Goal: Task Accomplishment & Management: Complete application form

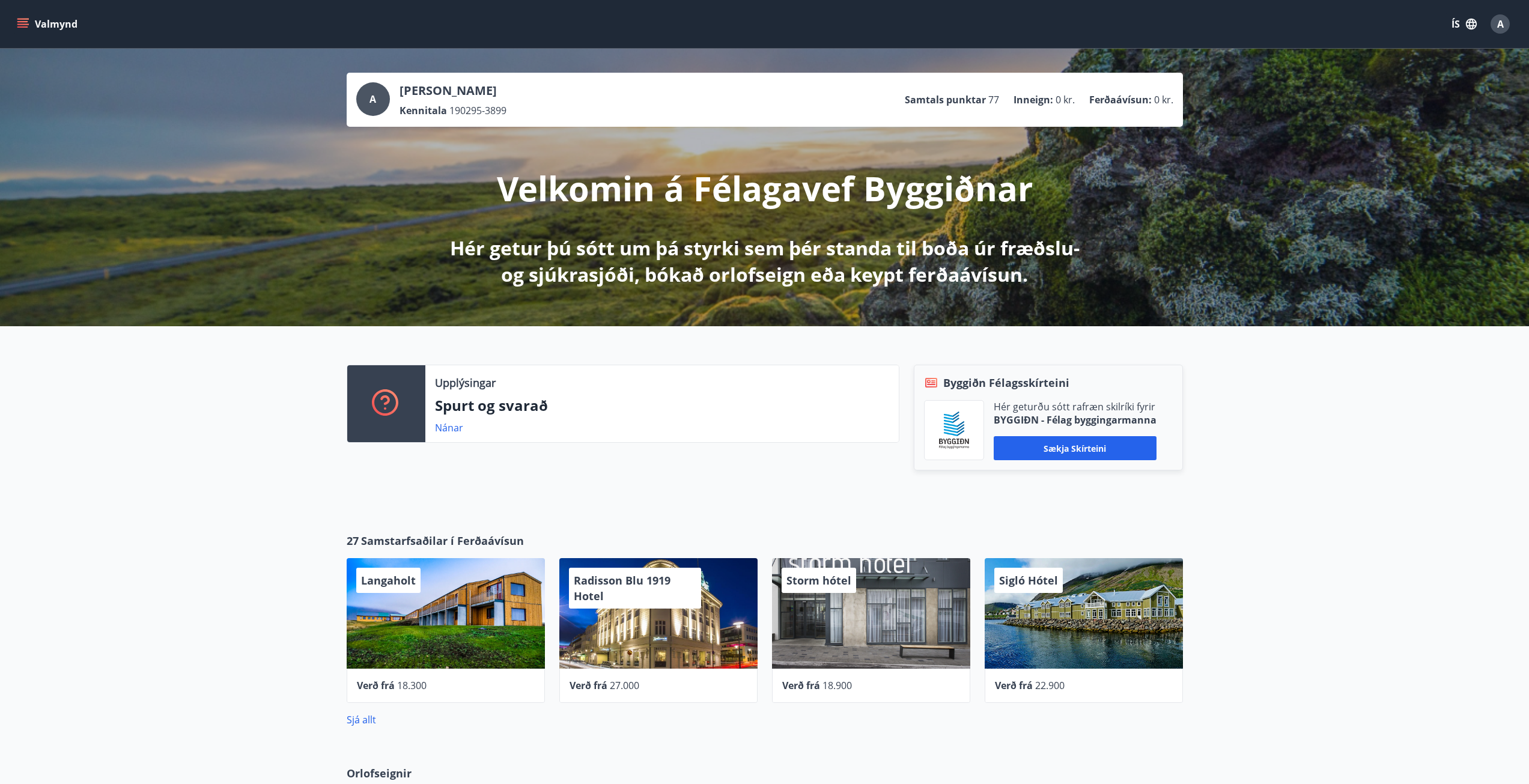
click at [26, 29] on icon "menu" at bounding box center [22, 24] width 12 height 12
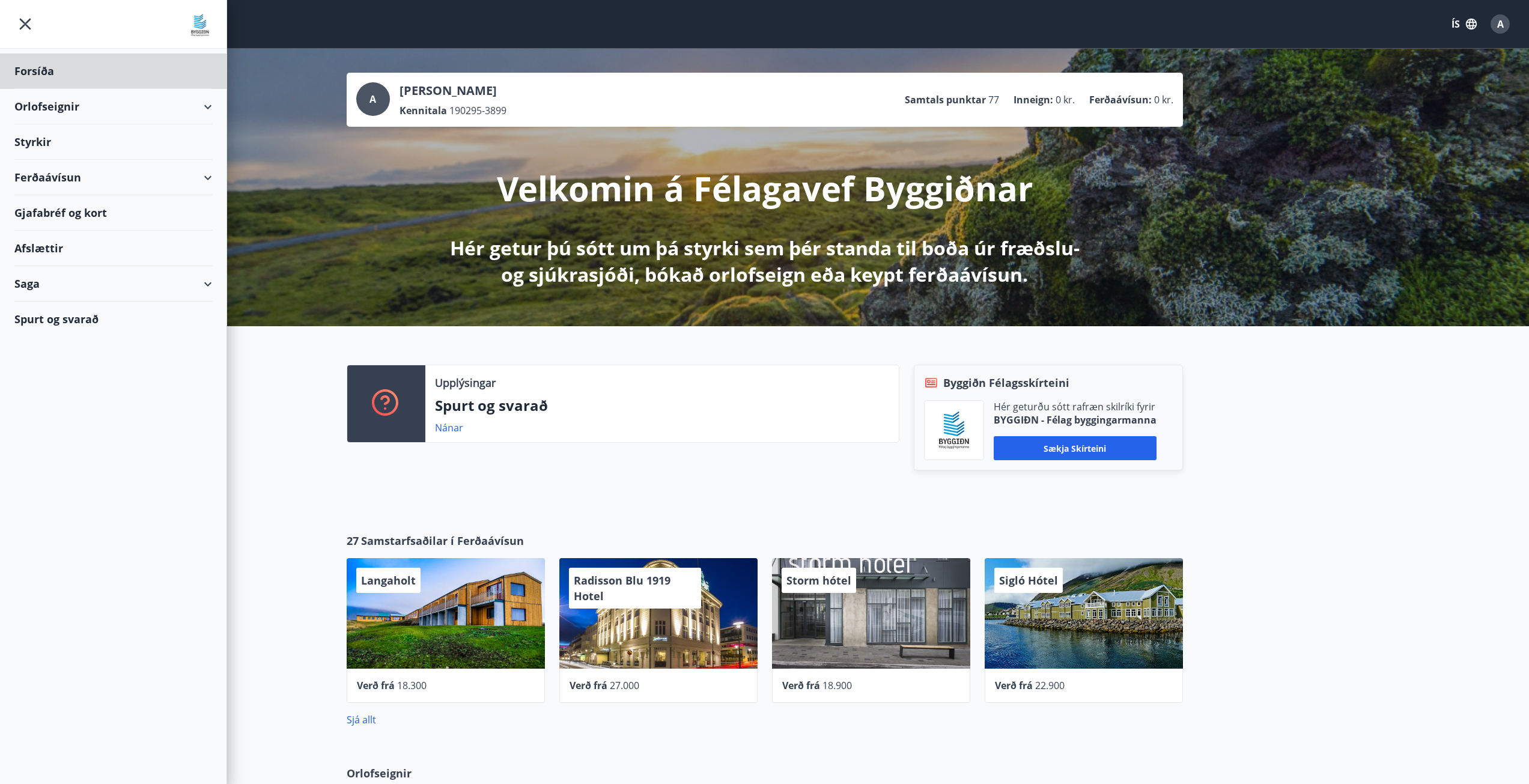
click at [34, 143] on div "Styrkir" at bounding box center [113, 142] width 198 height 35
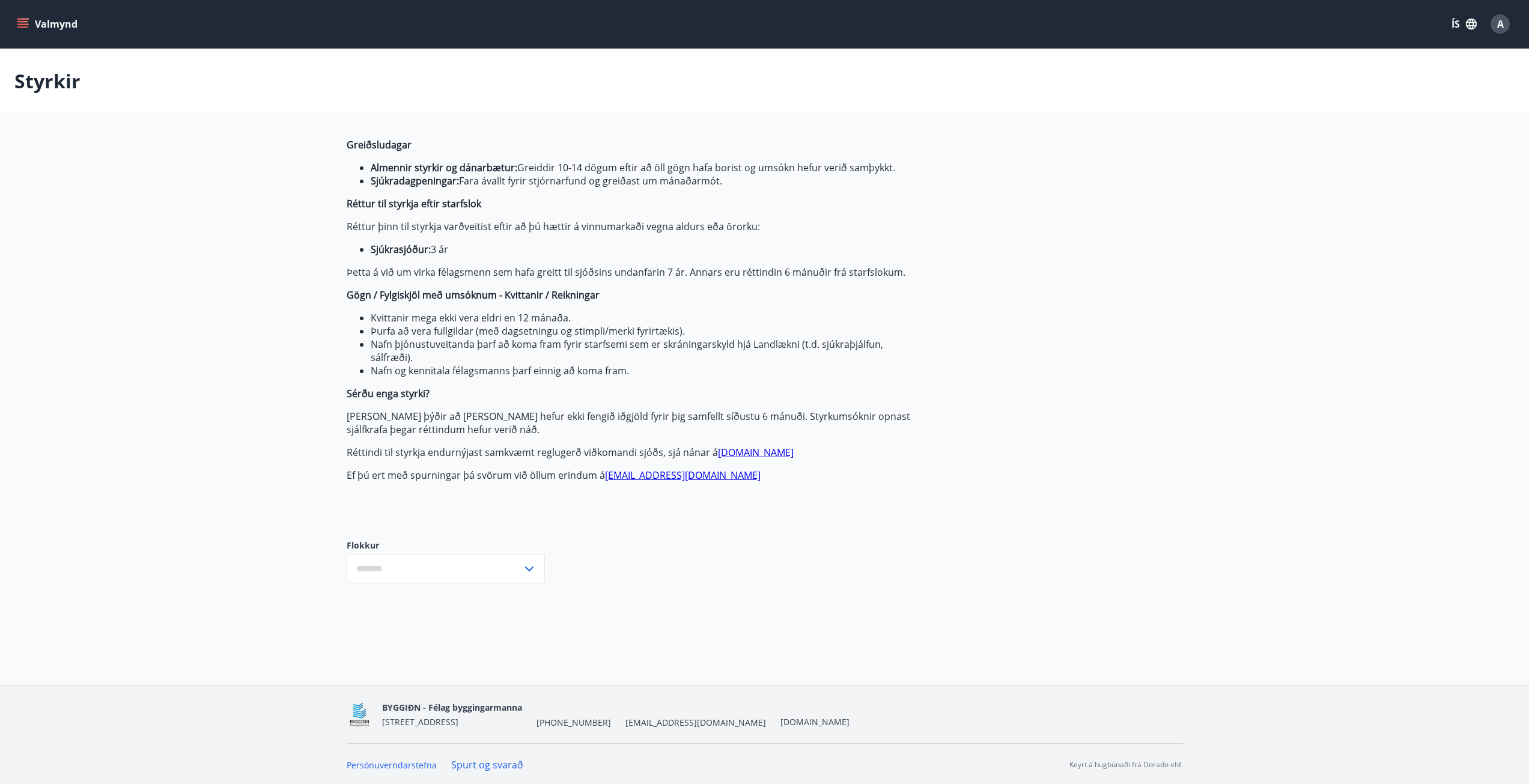
type input "***"
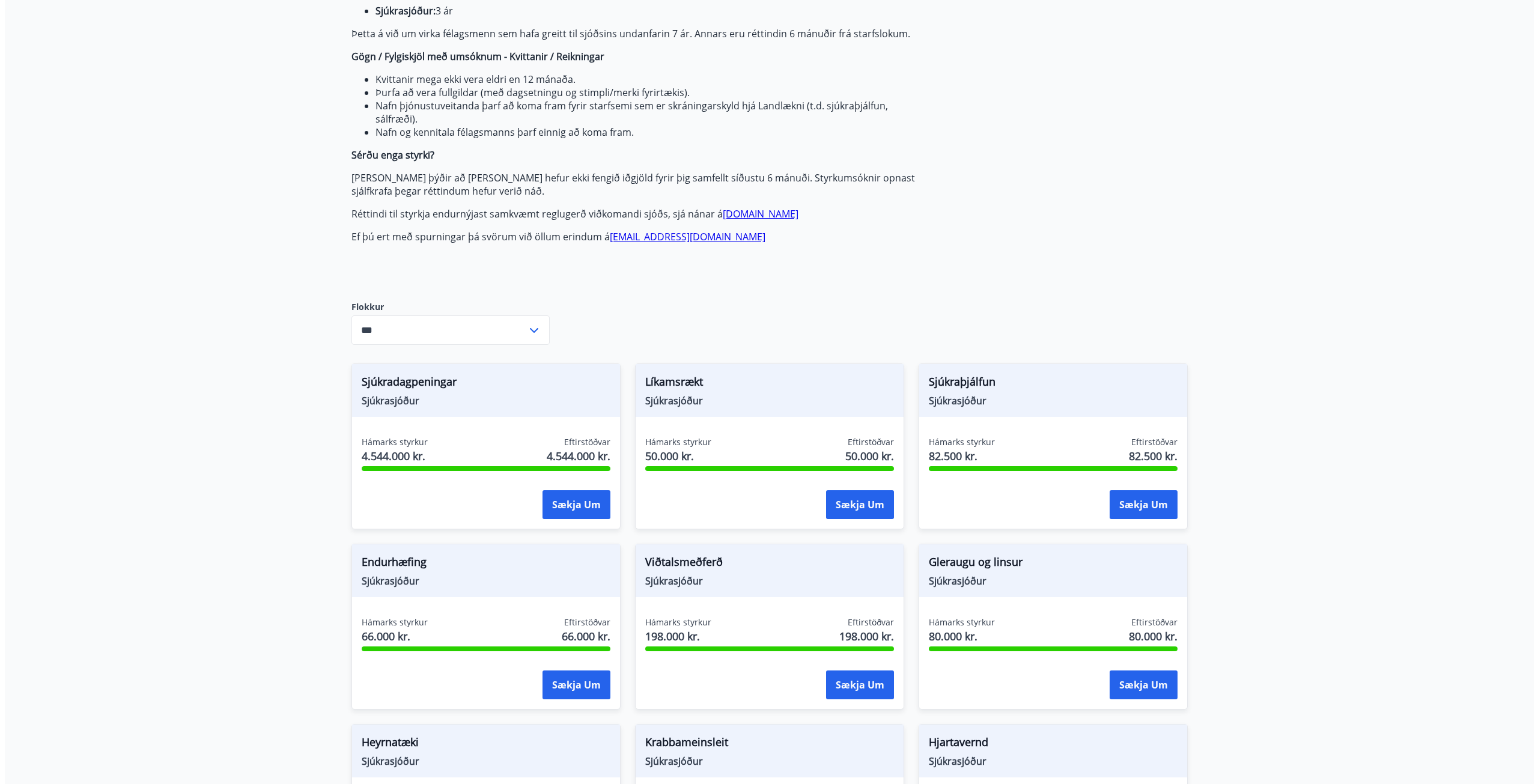
scroll to position [240, 0]
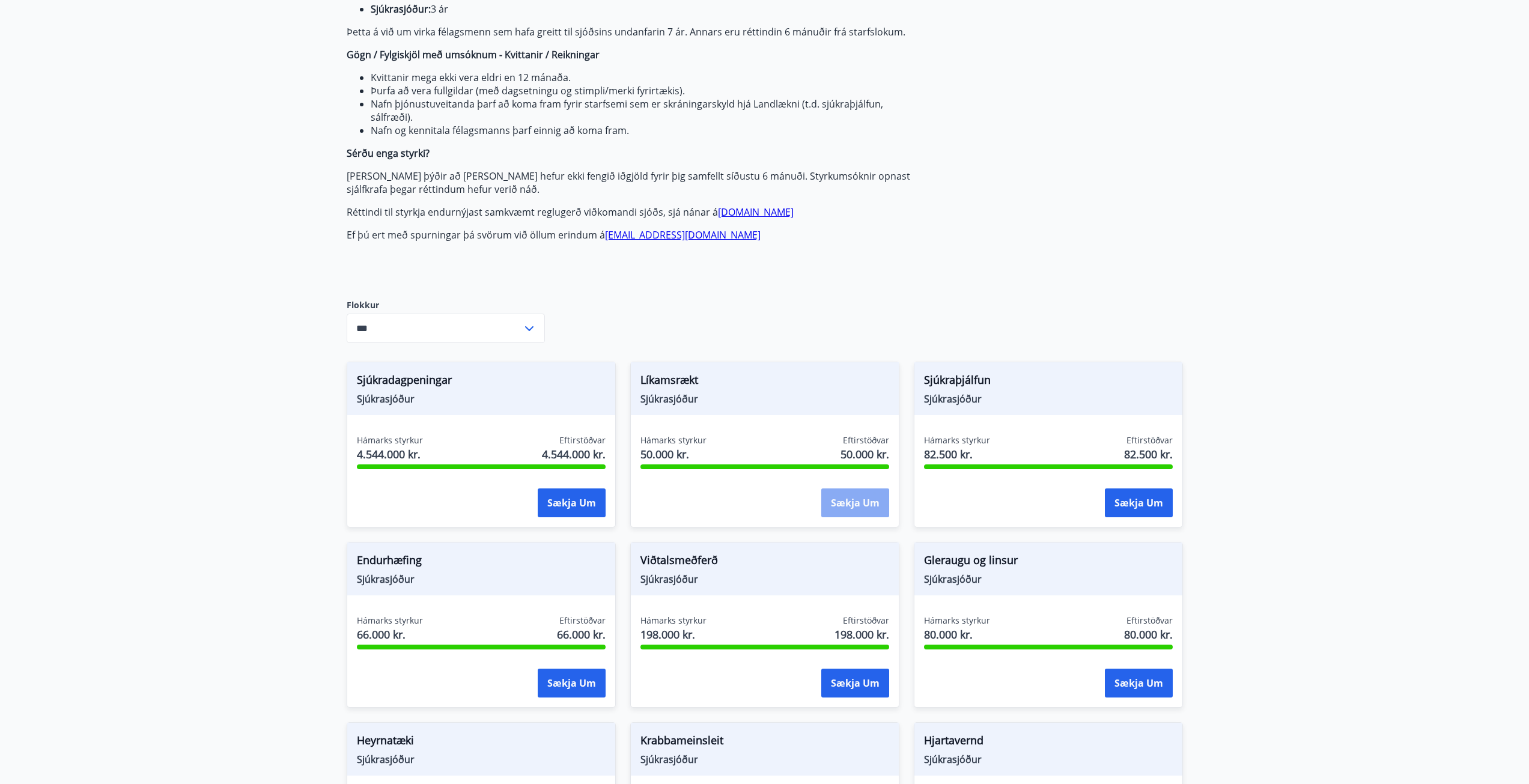
click at [842, 499] on button "Sækja um" at bounding box center [855, 503] width 68 height 29
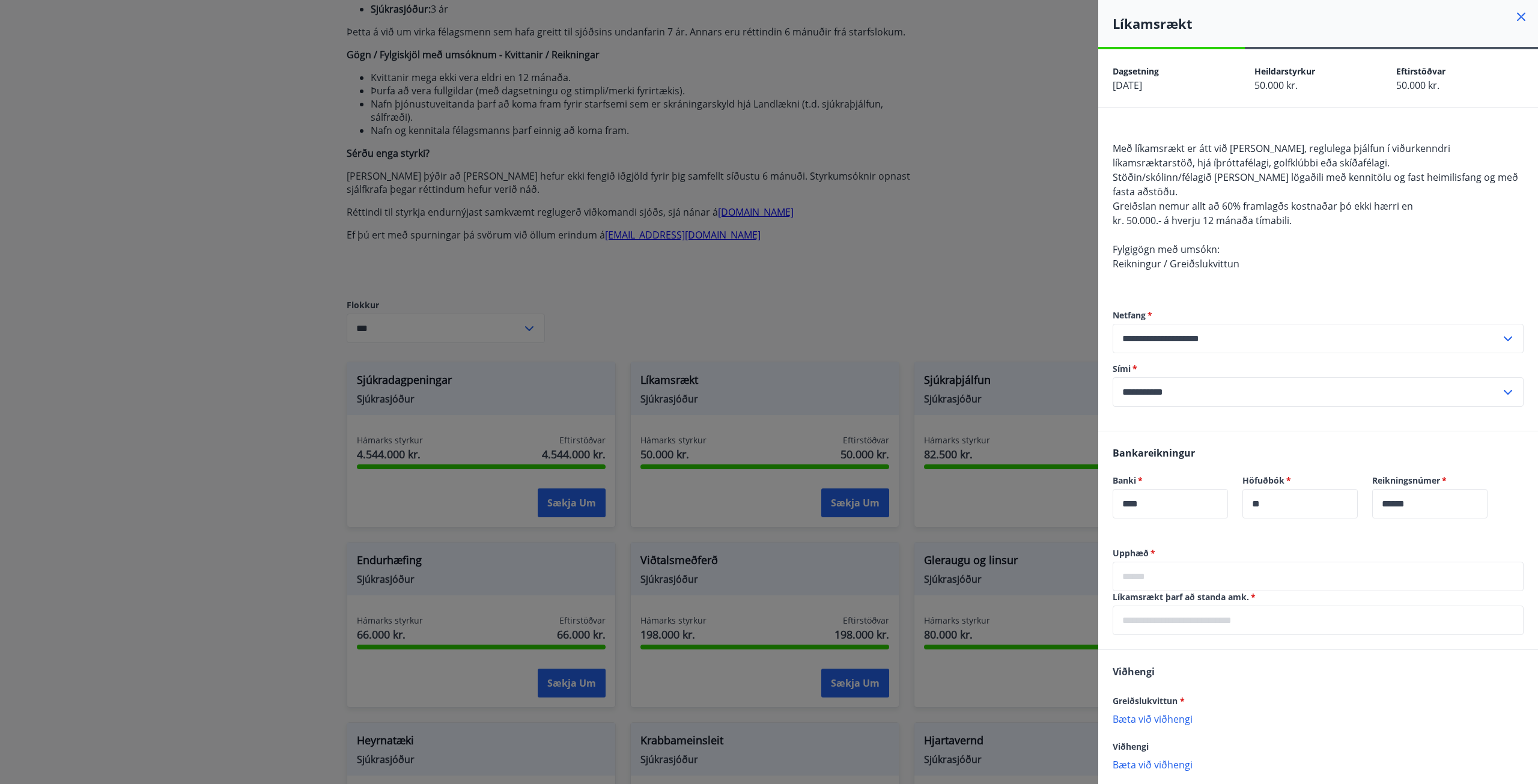
click at [1145, 573] on input "text" at bounding box center [1318, 576] width 411 height 29
type input "*****"
click at [1249, 628] on input "text" at bounding box center [1318, 620] width 411 height 29
type input "**********"
click at [1151, 721] on p "Bæta við viðhengi" at bounding box center [1318, 718] width 411 height 12
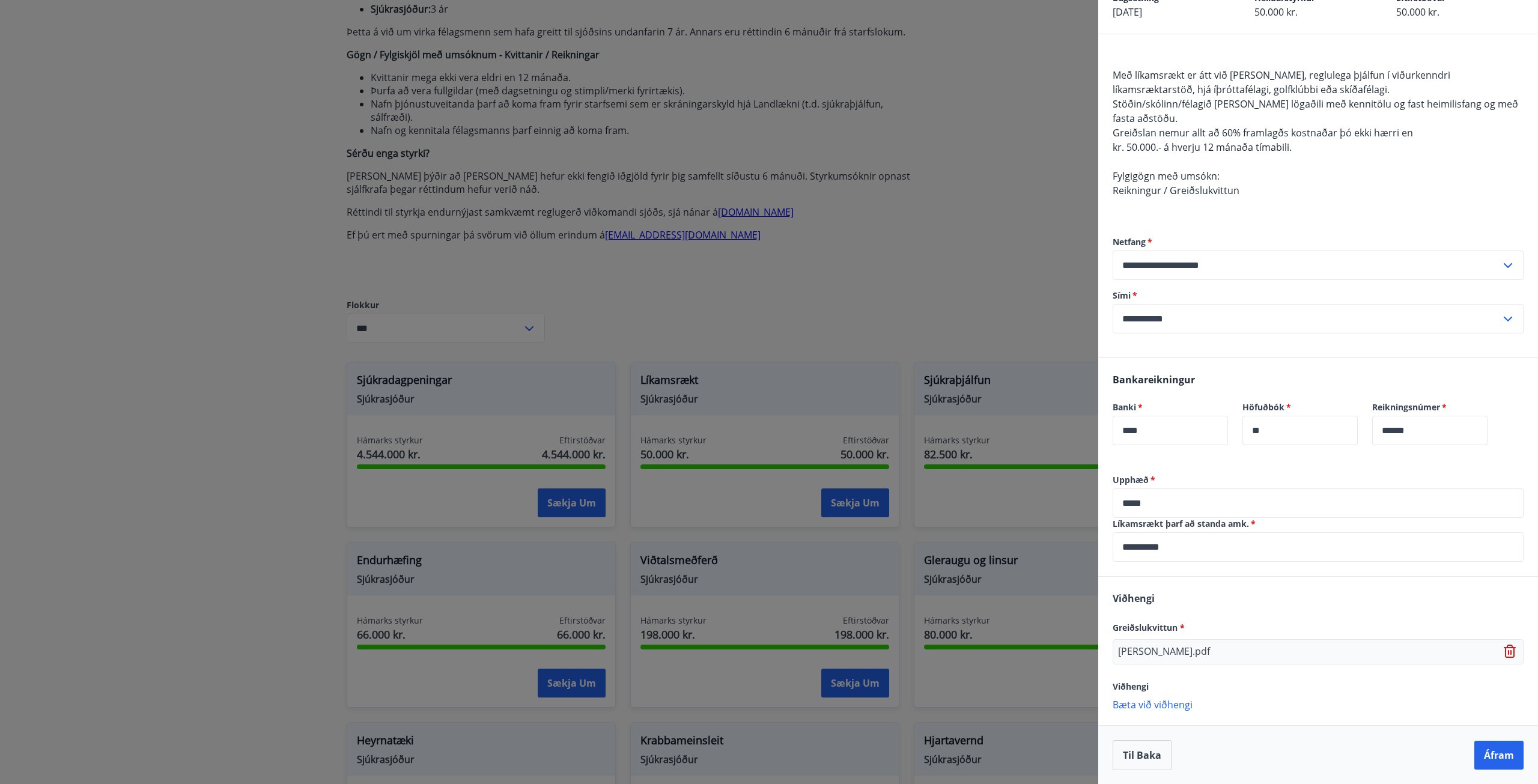
scroll to position [74, 0]
click at [1485, 758] on button "Áfram" at bounding box center [1499, 754] width 49 height 29
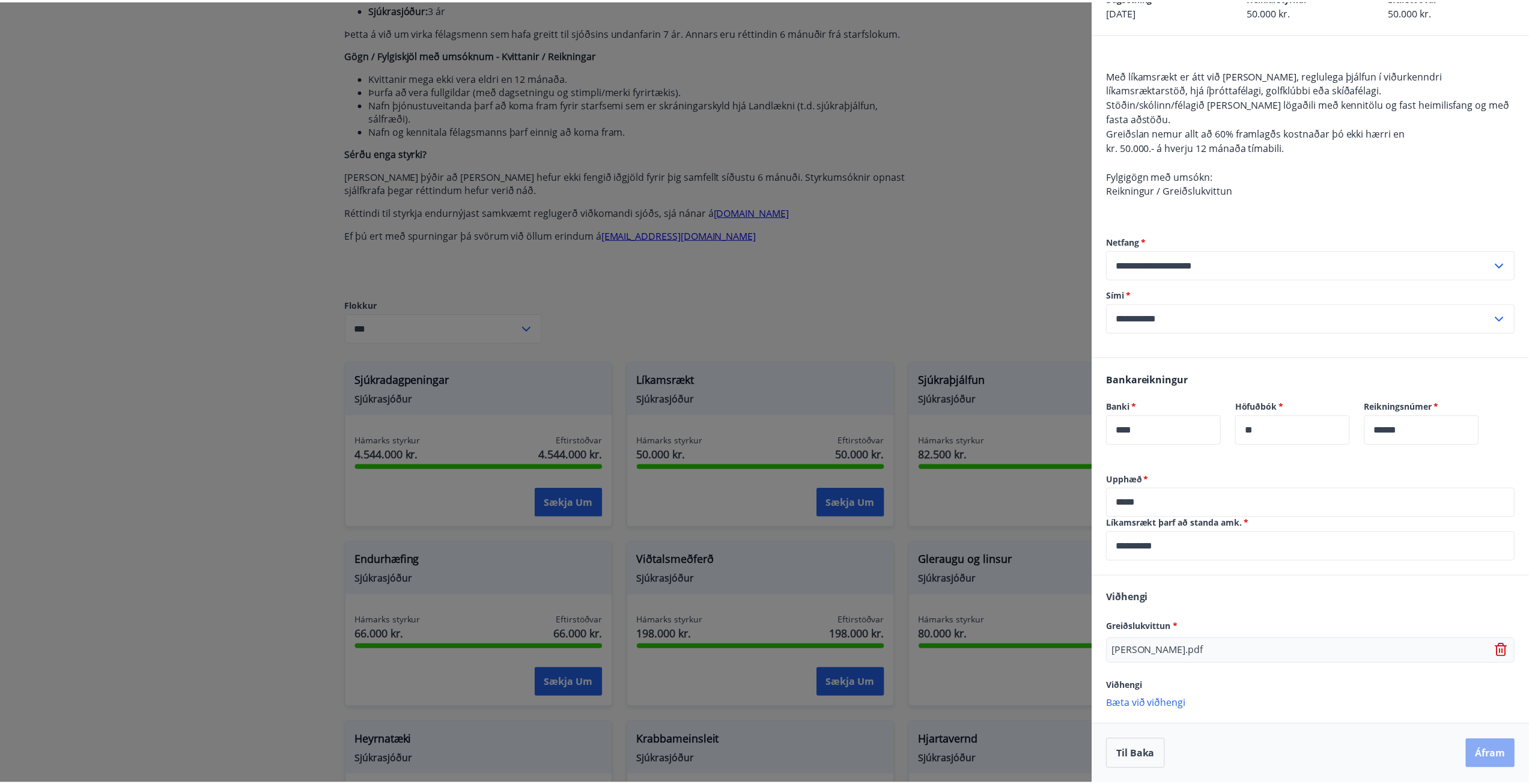
scroll to position [0, 0]
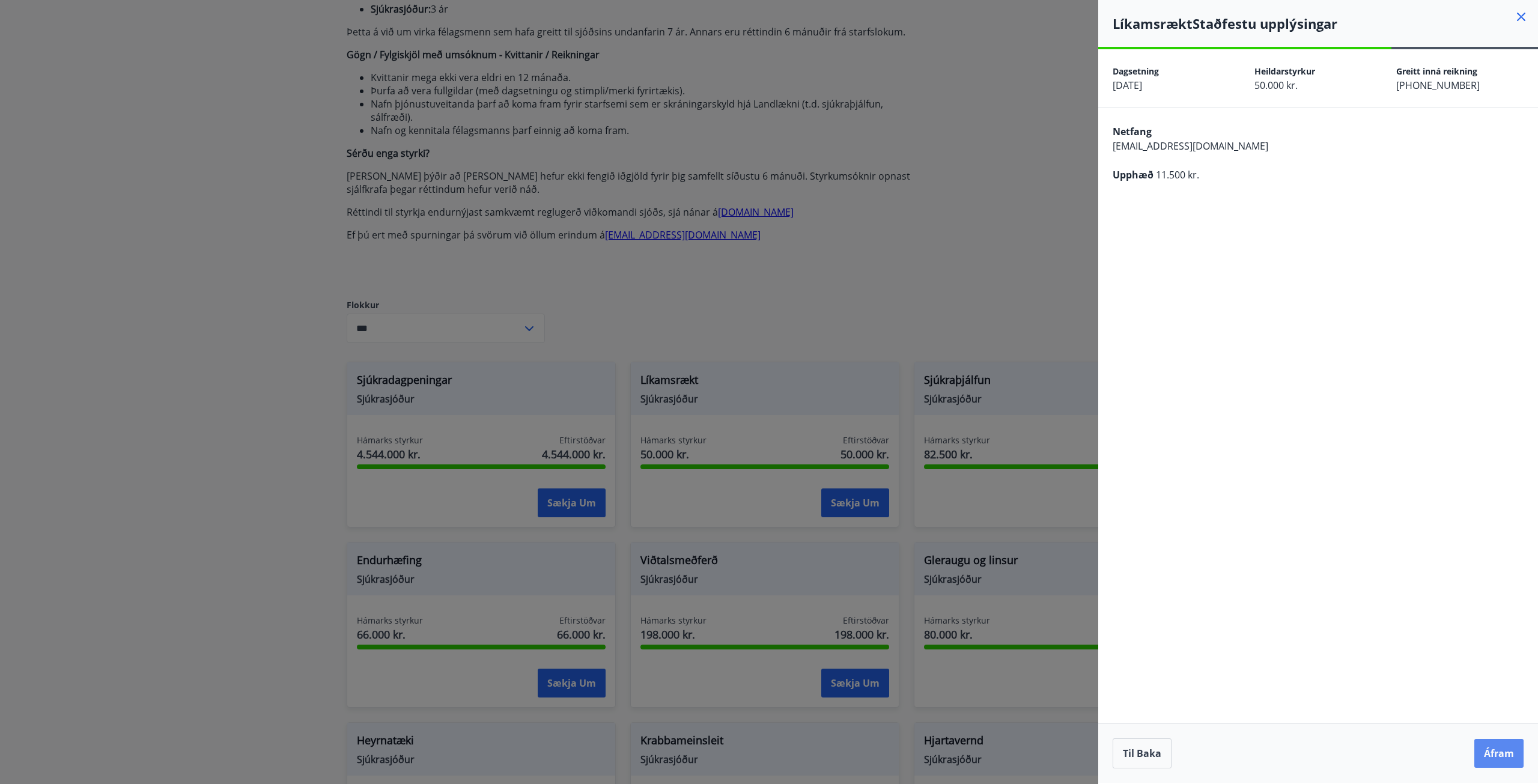
click at [1493, 751] on button "Áfram" at bounding box center [1499, 753] width 49 height 29
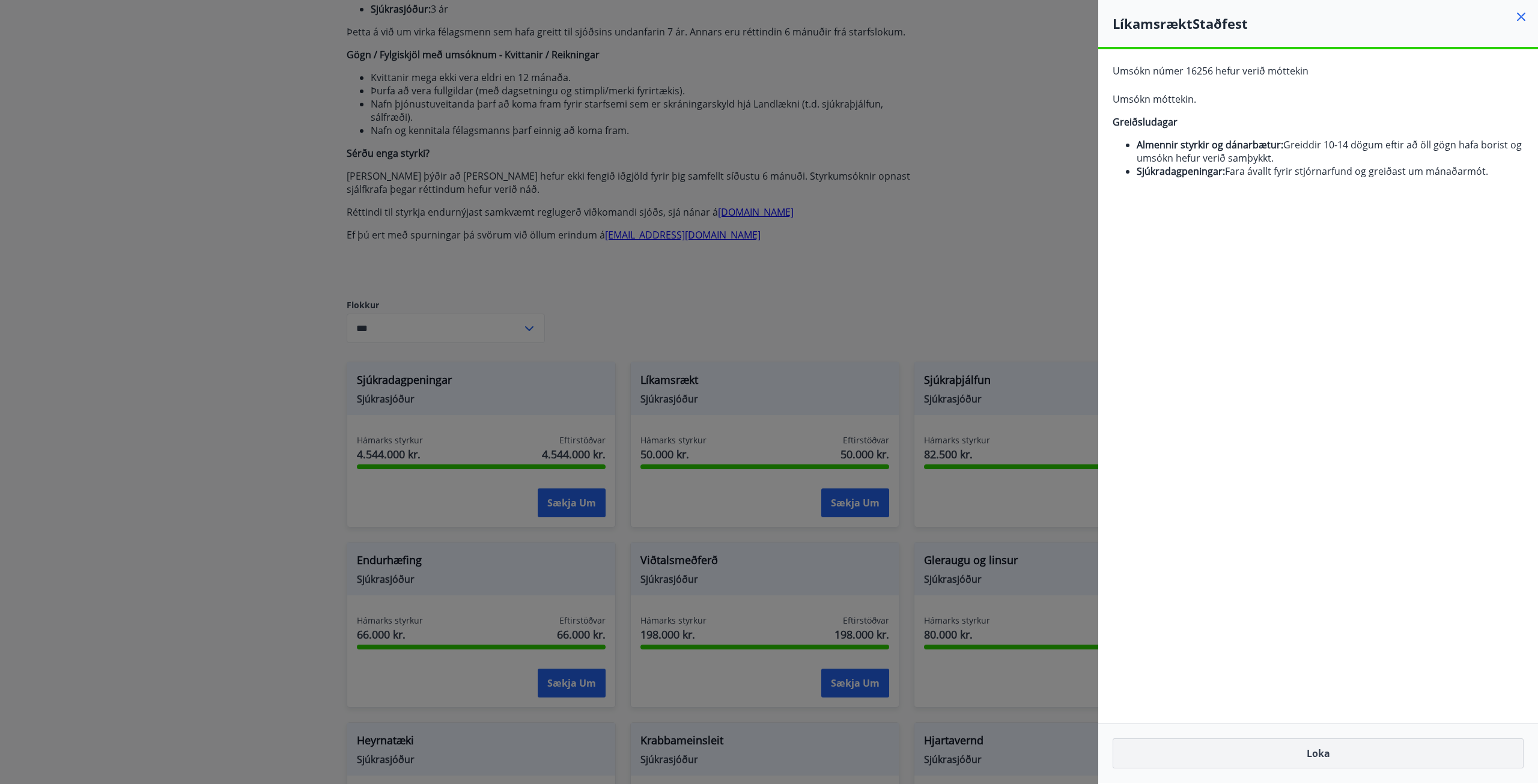
click at [1323, 752] on button "Loka" at bounding box center [1318, 753] width 411 height 30
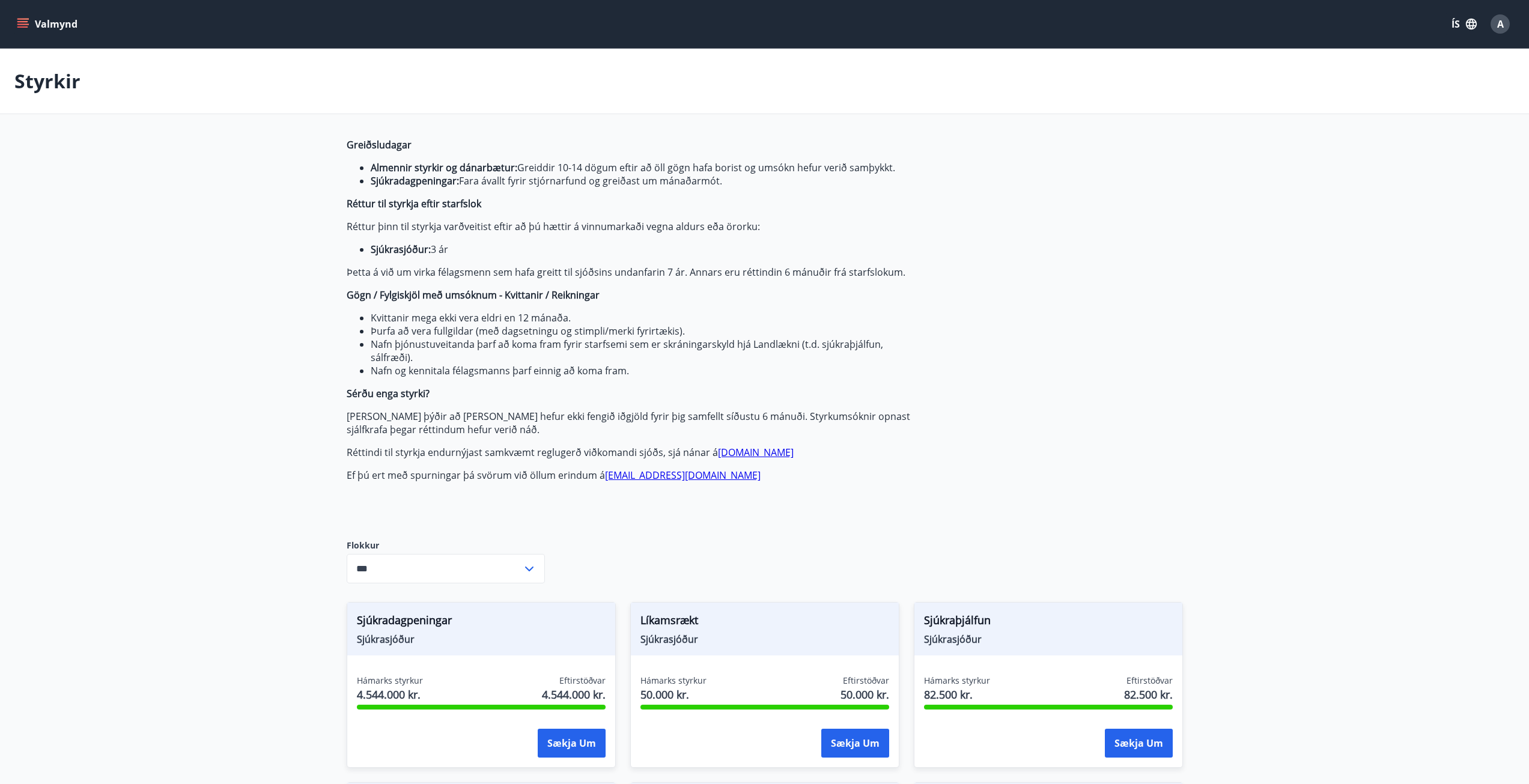
click at [22, 26] on icon "menu" at bounding box center [22, 24] width 12 height 12
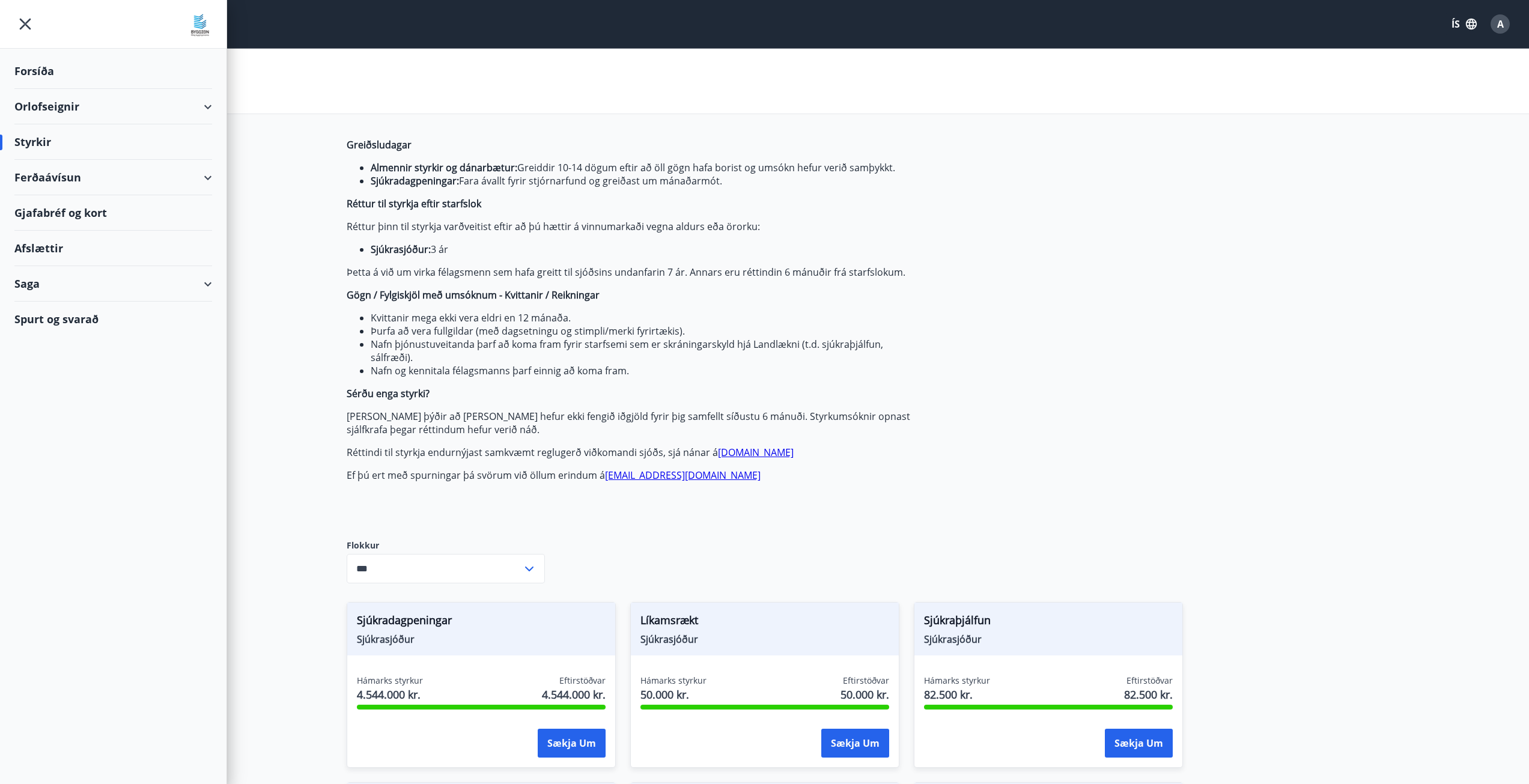
click at [48, 66] on div "Forsíða" at bounding box center [113, 71] width 198 height 35
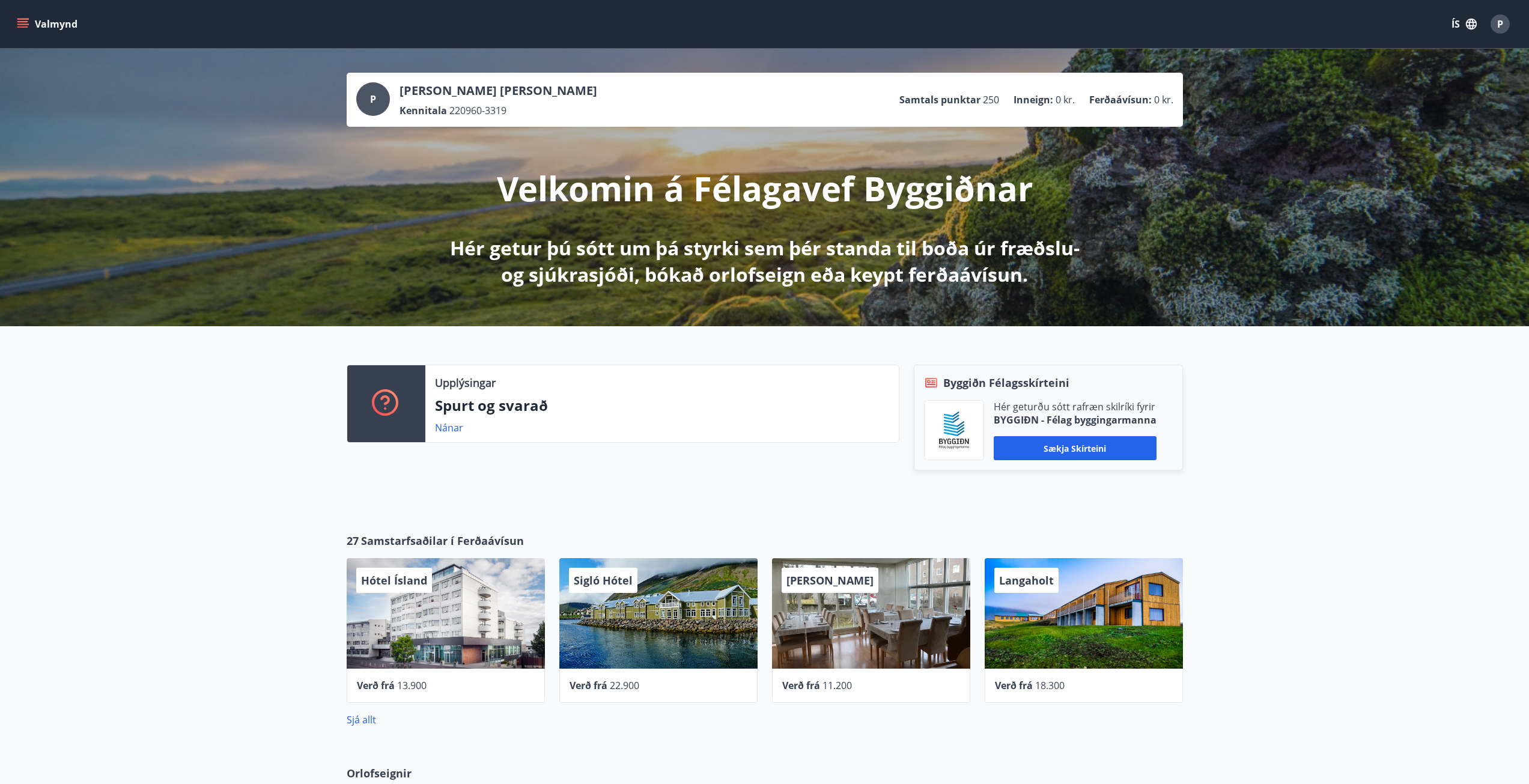
drag, startPoint x: 28, startPoint y: 24, endPoint x: 38, endPoint y: 50, distance: 27.9
click at [29, 24] on icon "menu" at bounding box center [22, 24] width 12 height 12
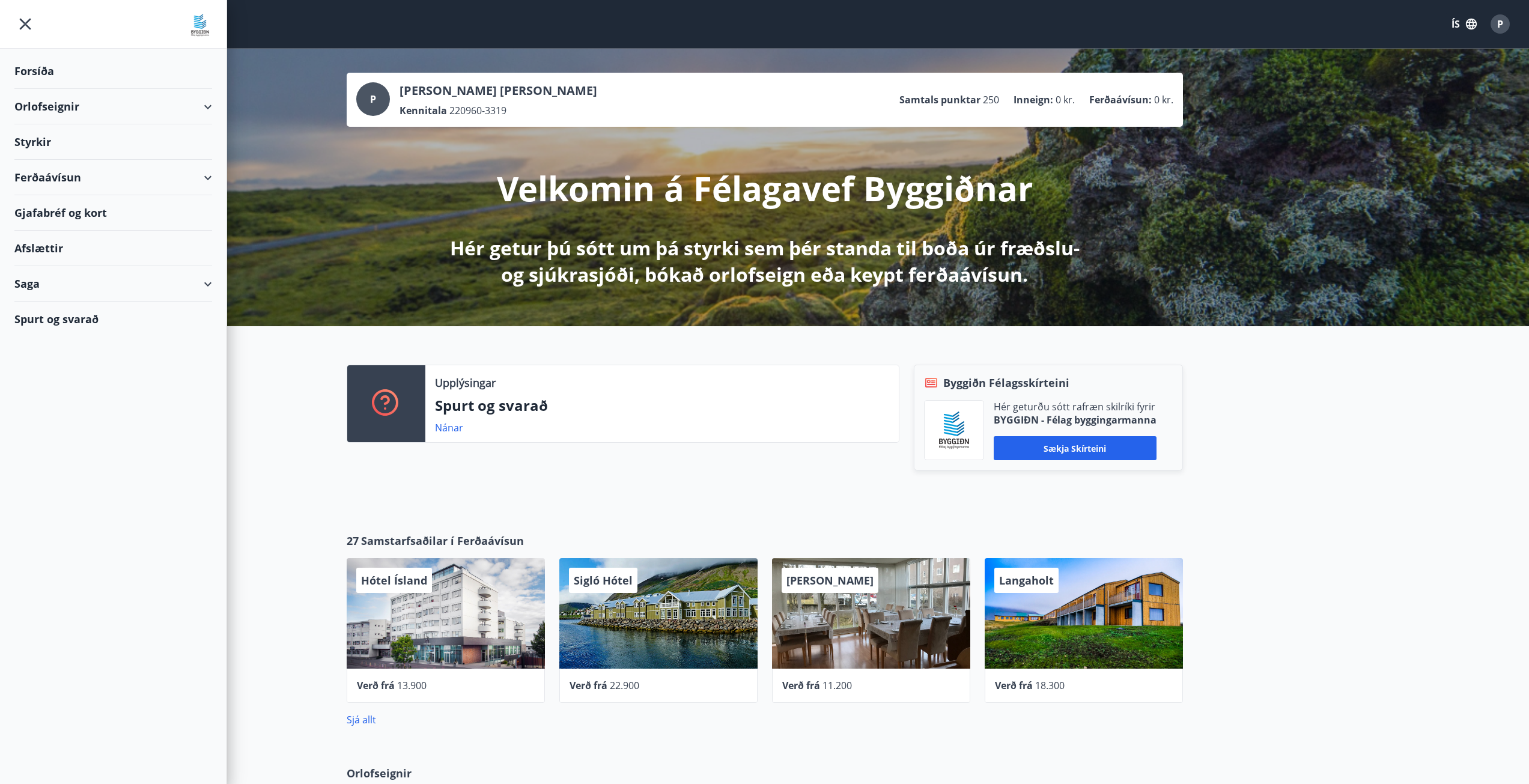
click at [45, 138] on div "Styrkir" at bounding box center [113, 142] width 198 height 35
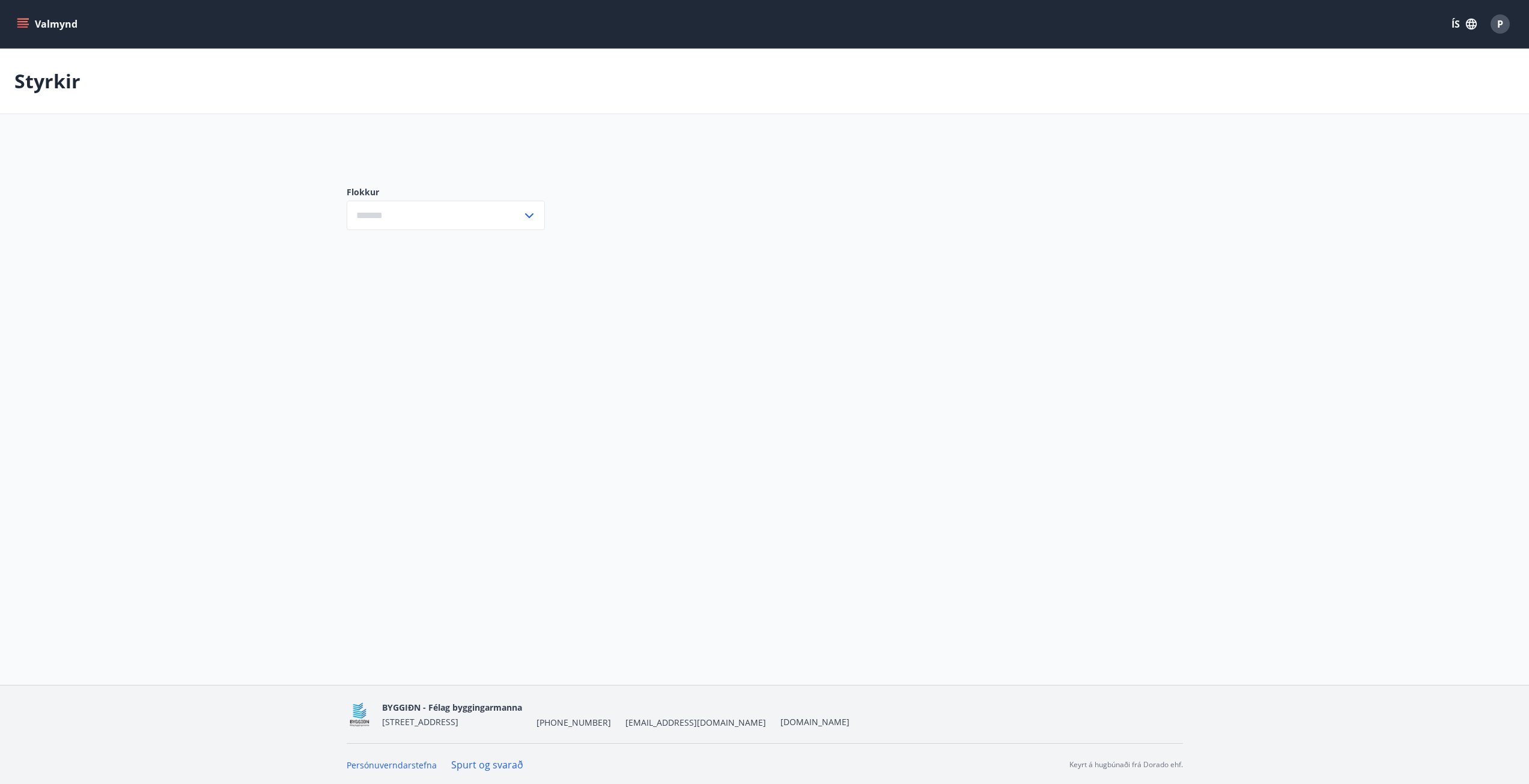
type input "***"
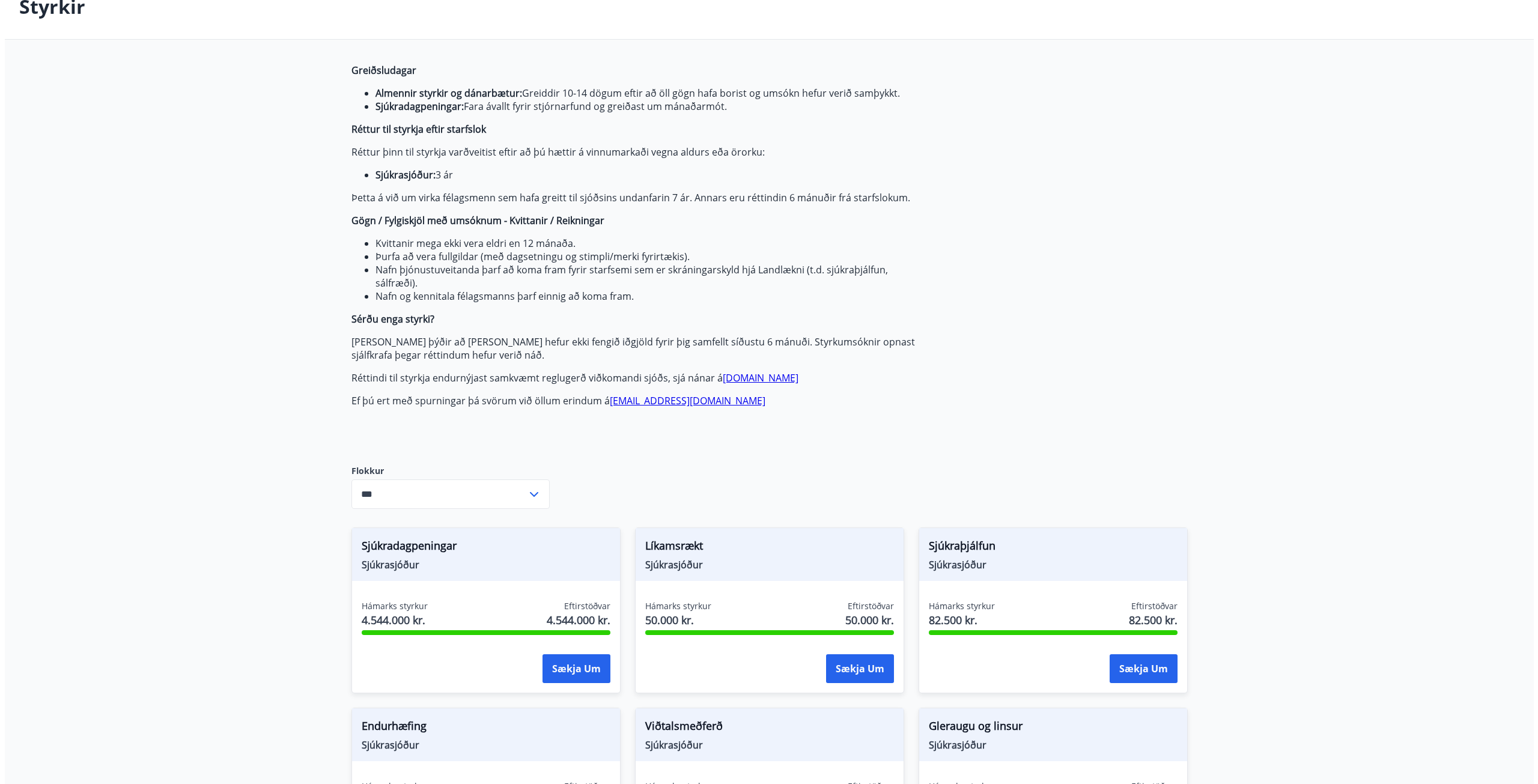
scroll to position [301, 0]
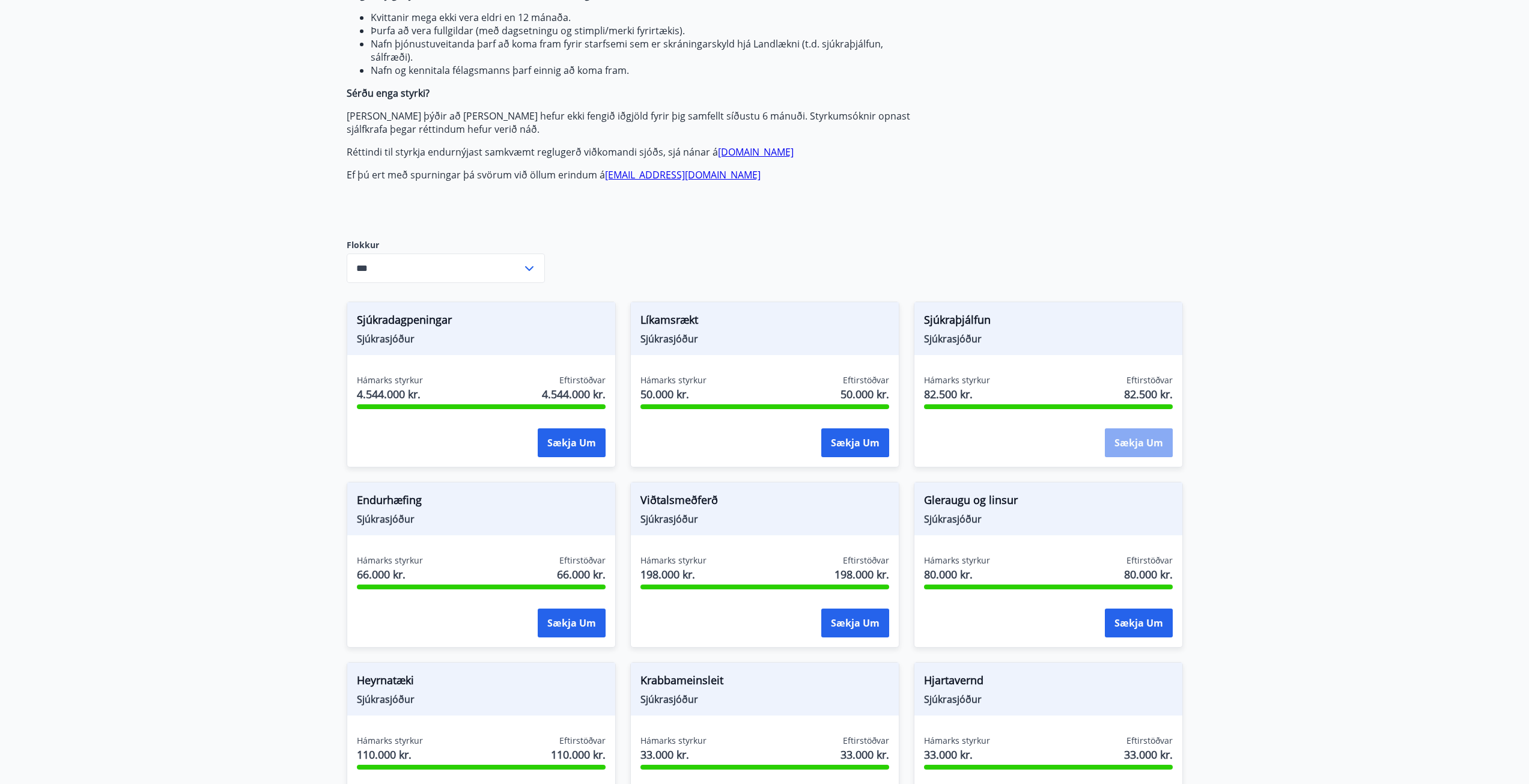
click at [1141, 441] on button "Sækja um" at bounding box center [1139, 443] width 68 height 29
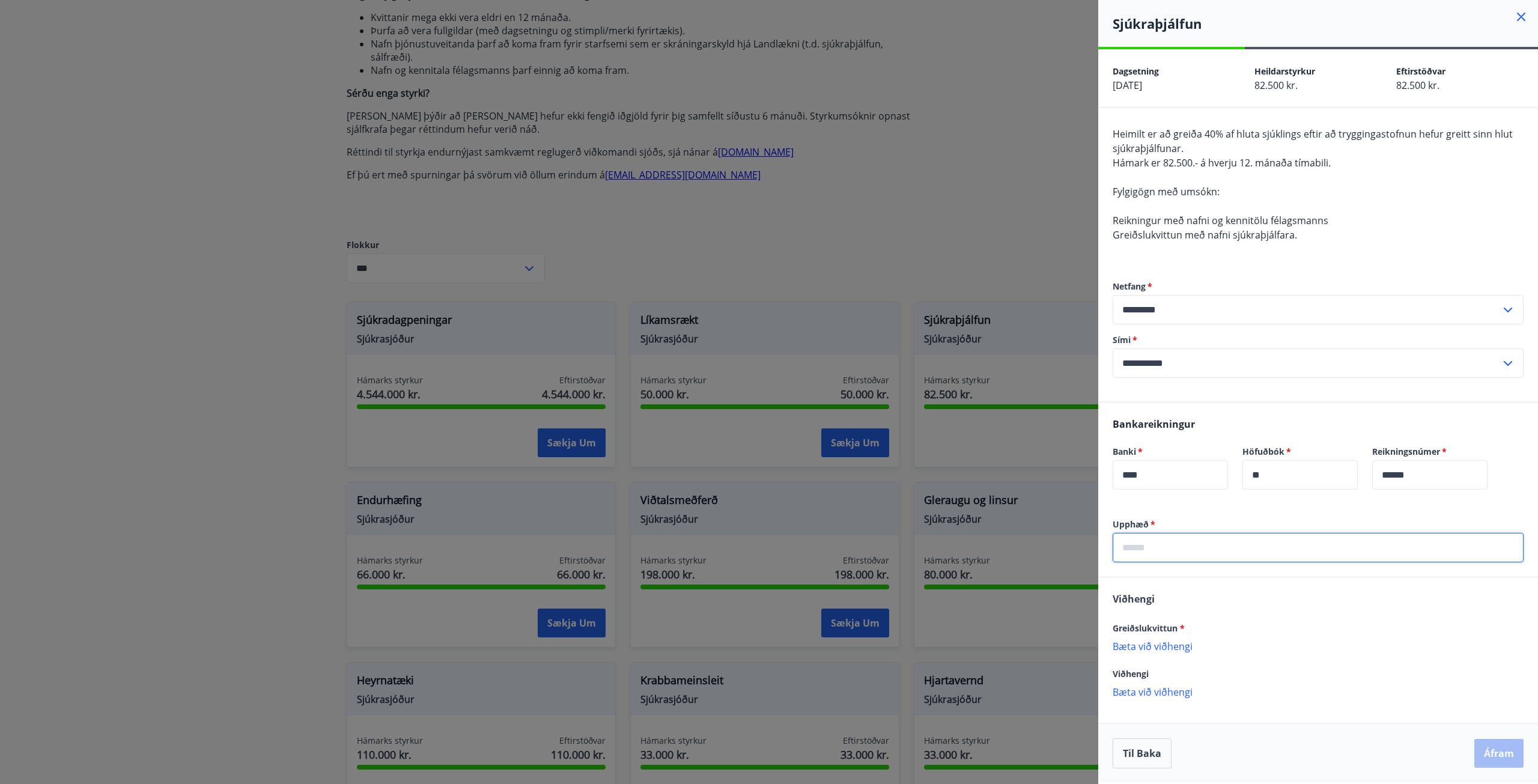
click at [1188, 542] on input "text" at bounding box center [1318, 547] width 411 height 29
type input "******"
click at [1171, 645] on p "Bæta við viðhengi" at bounding box center [1318, 645] width 411 height 12
click at [1501, 748] on button "Áfram" at bounding box center [1499, 754] width 49 height 29
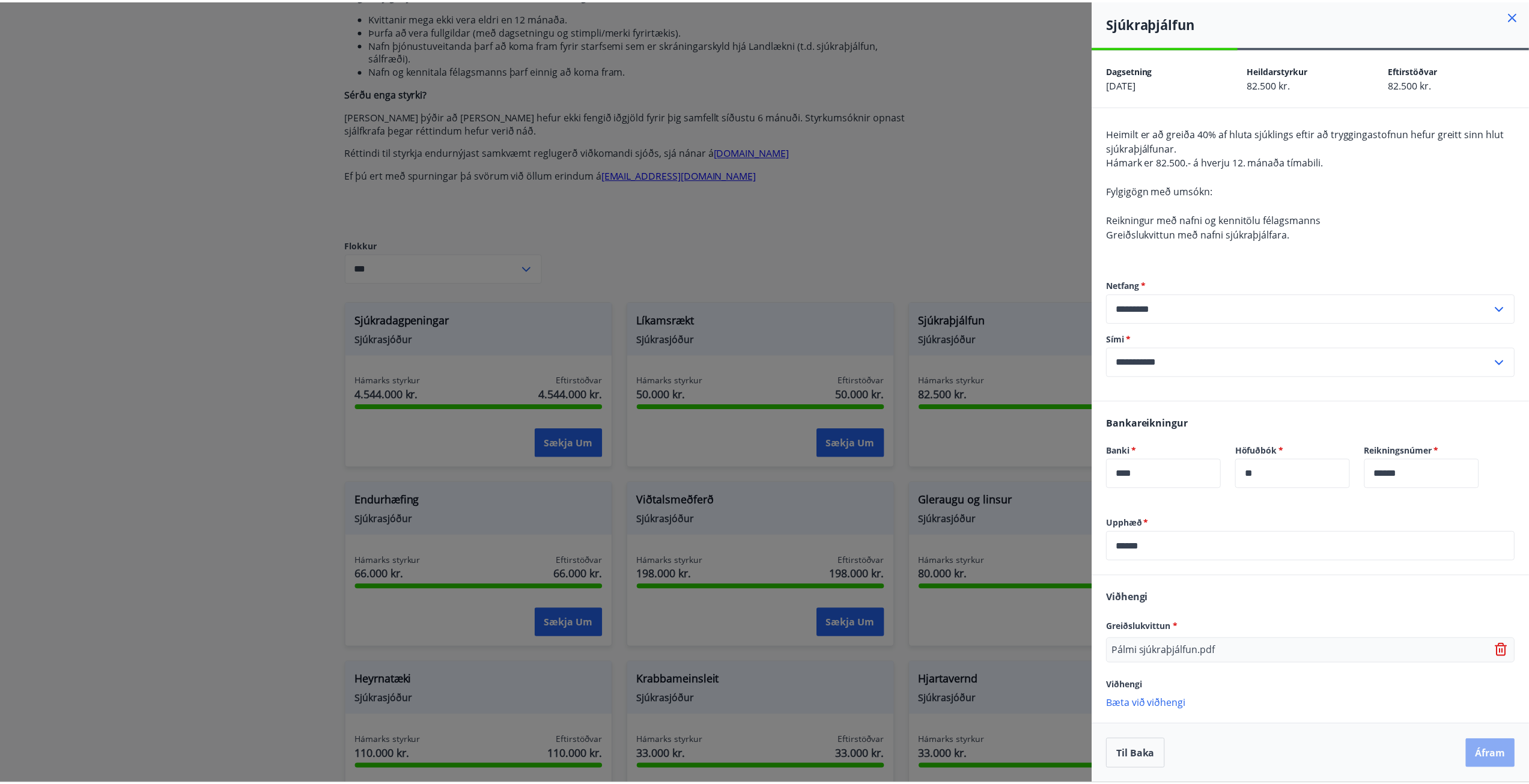
scroll to position [0, 0]
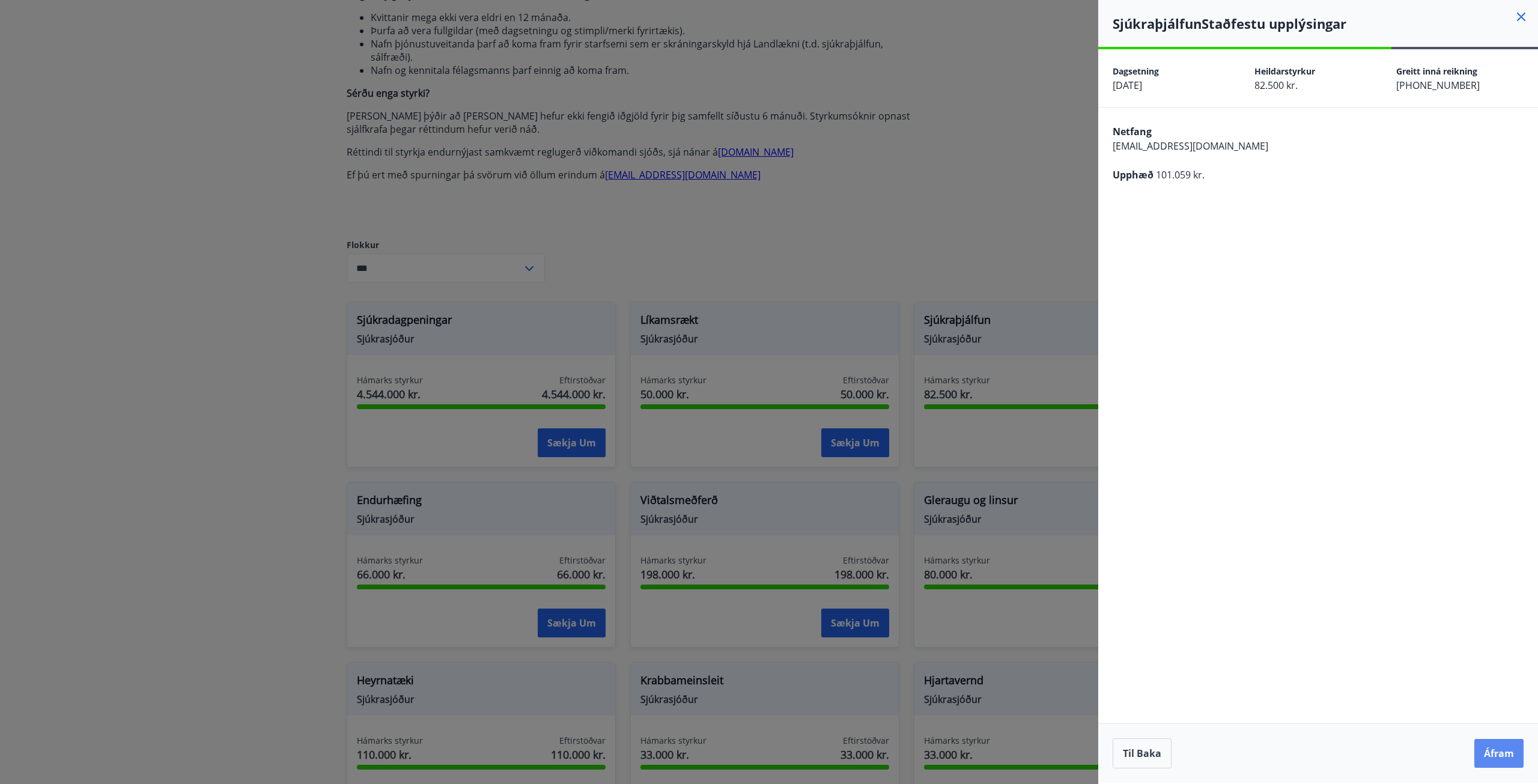
click at [1496, 749] on button "Áfram" at bounding box center [1499, 753] width 49 height 29
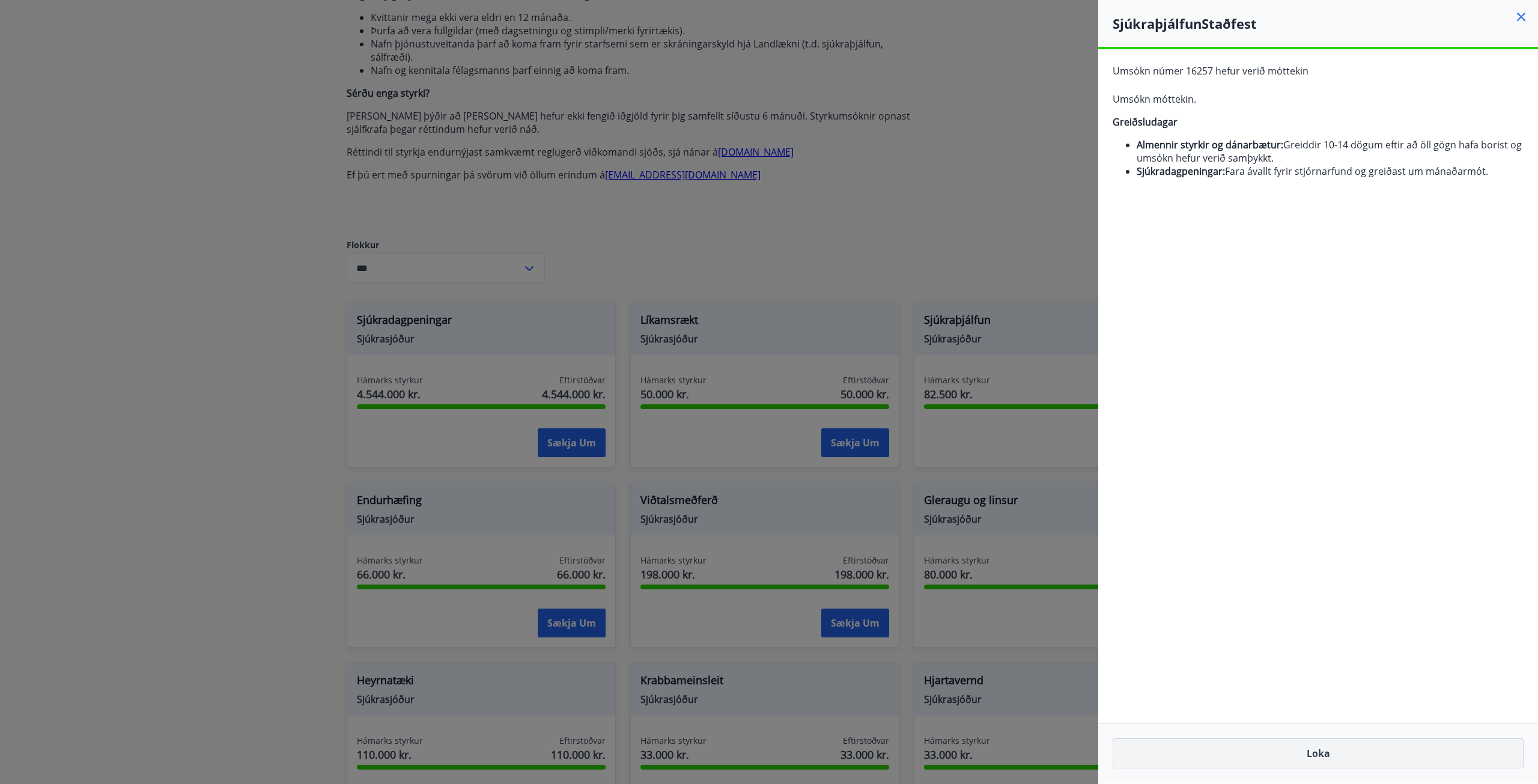
click at [1340, 763] on button "Loka" at bounding box center [1318, 753] width 411 height 30
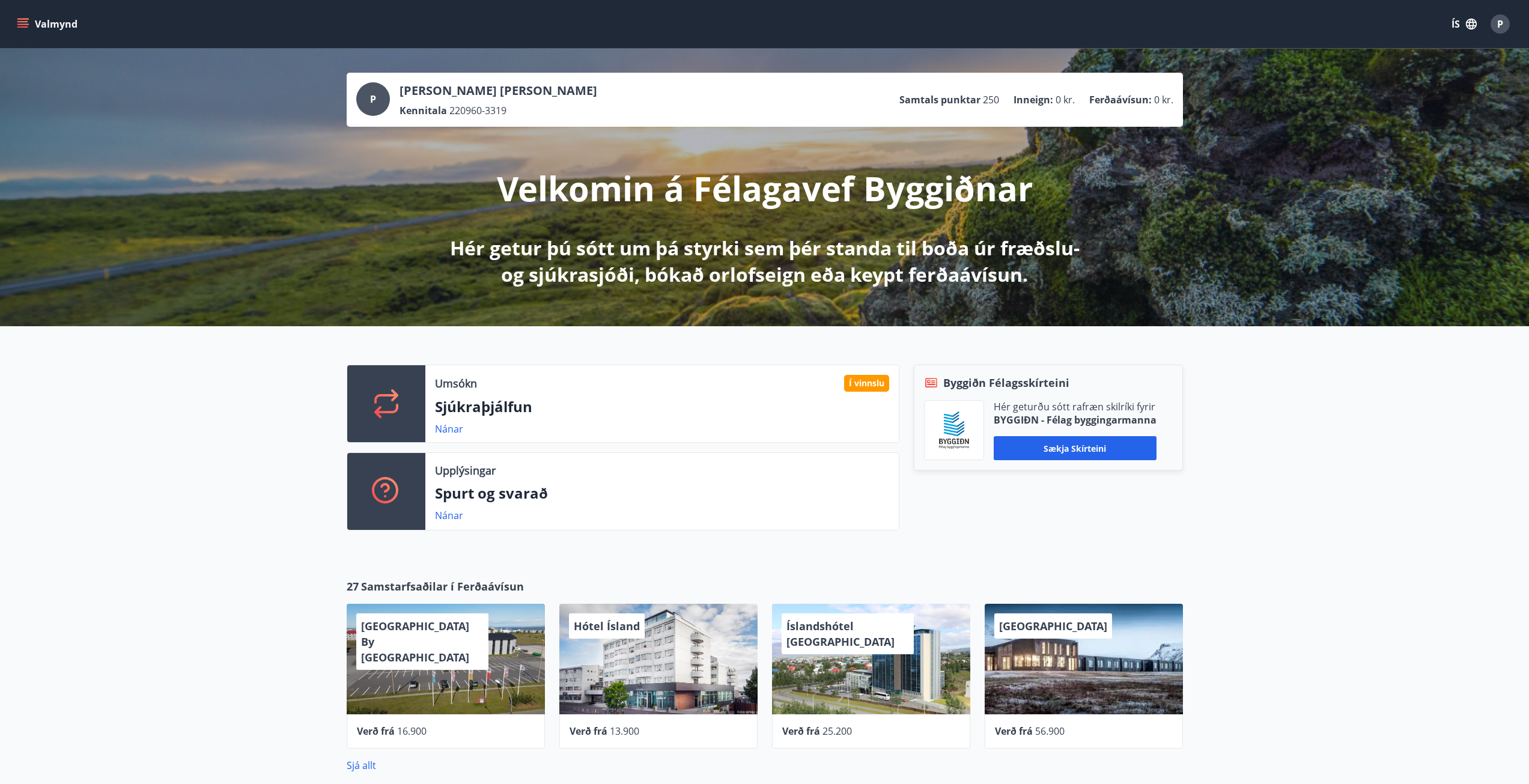
click at [24, 24] on icon "menu" at bounding box center [24, 24] width 13 height 1
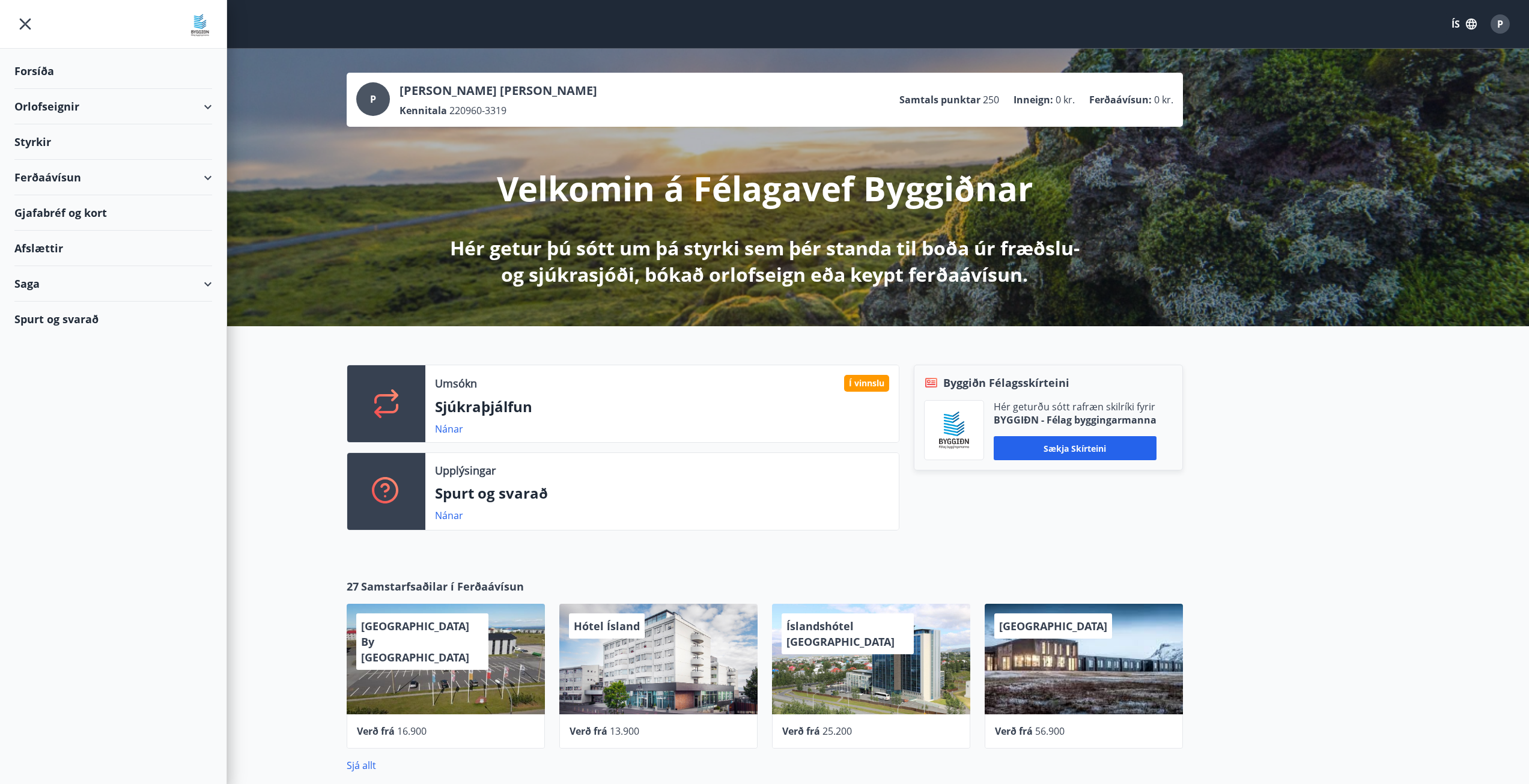
click at [42, 146] on div "Styrkir" at bounding box center [113, 142] width 198 height 35
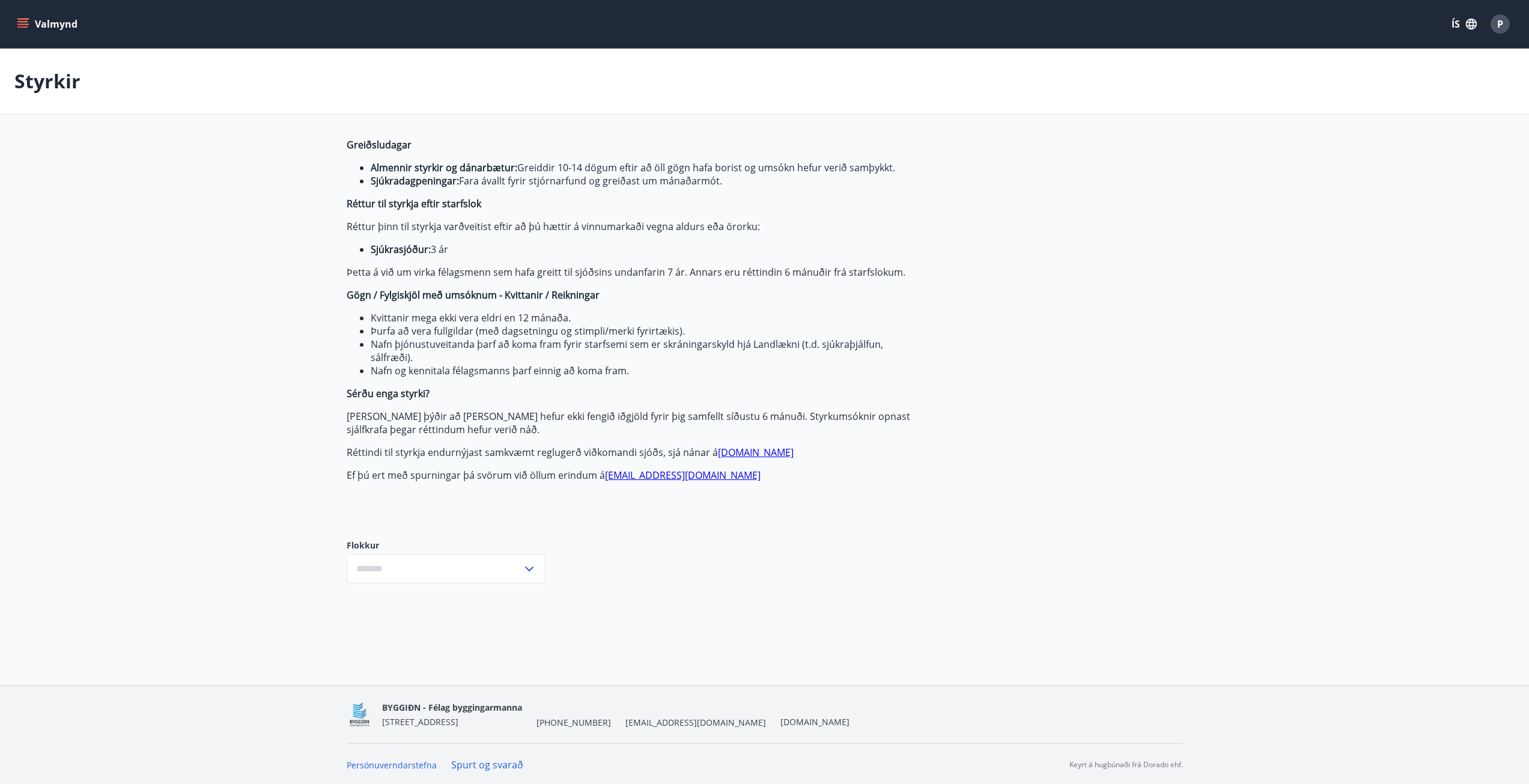
type input "***"
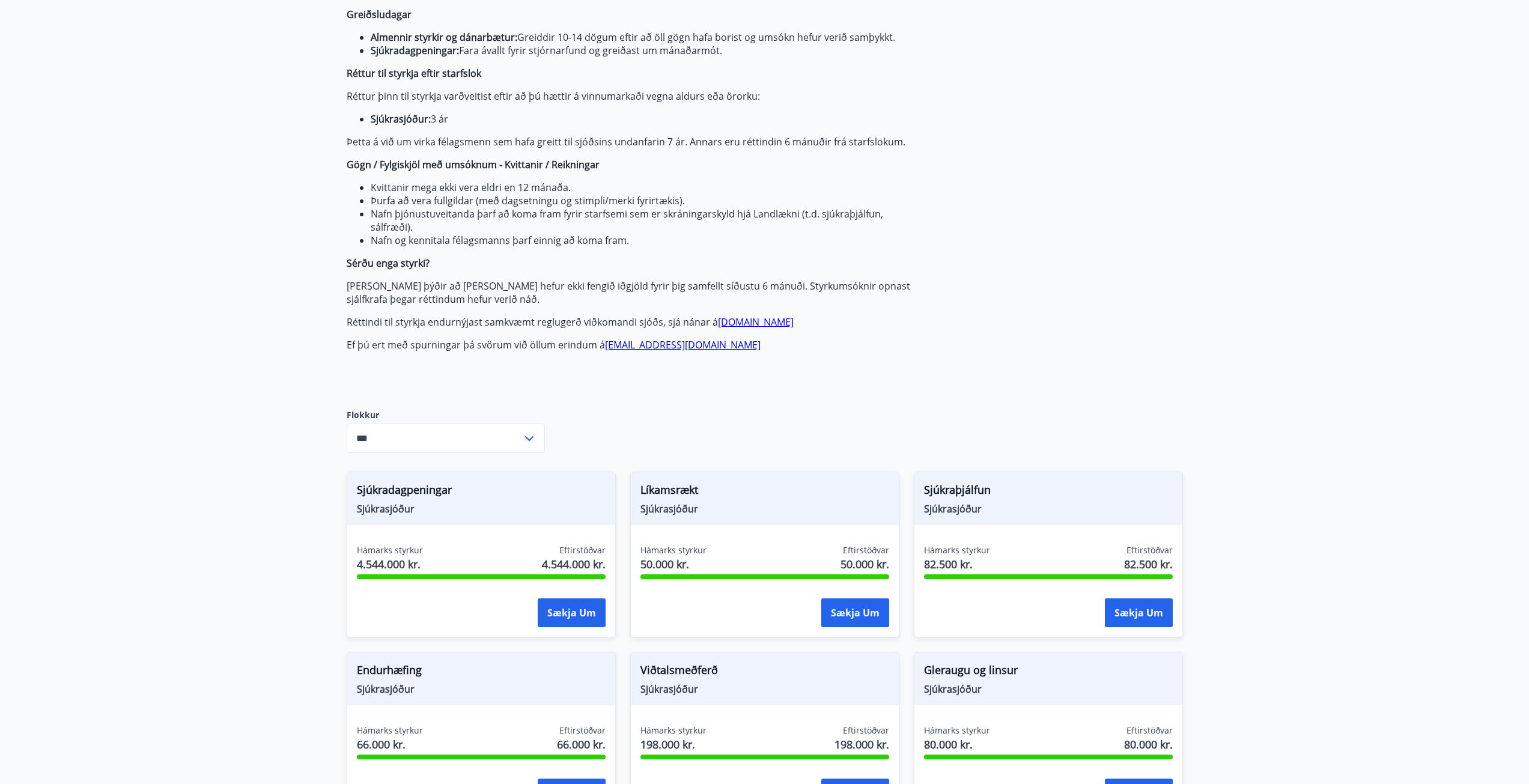
scroll to position [301, 0]
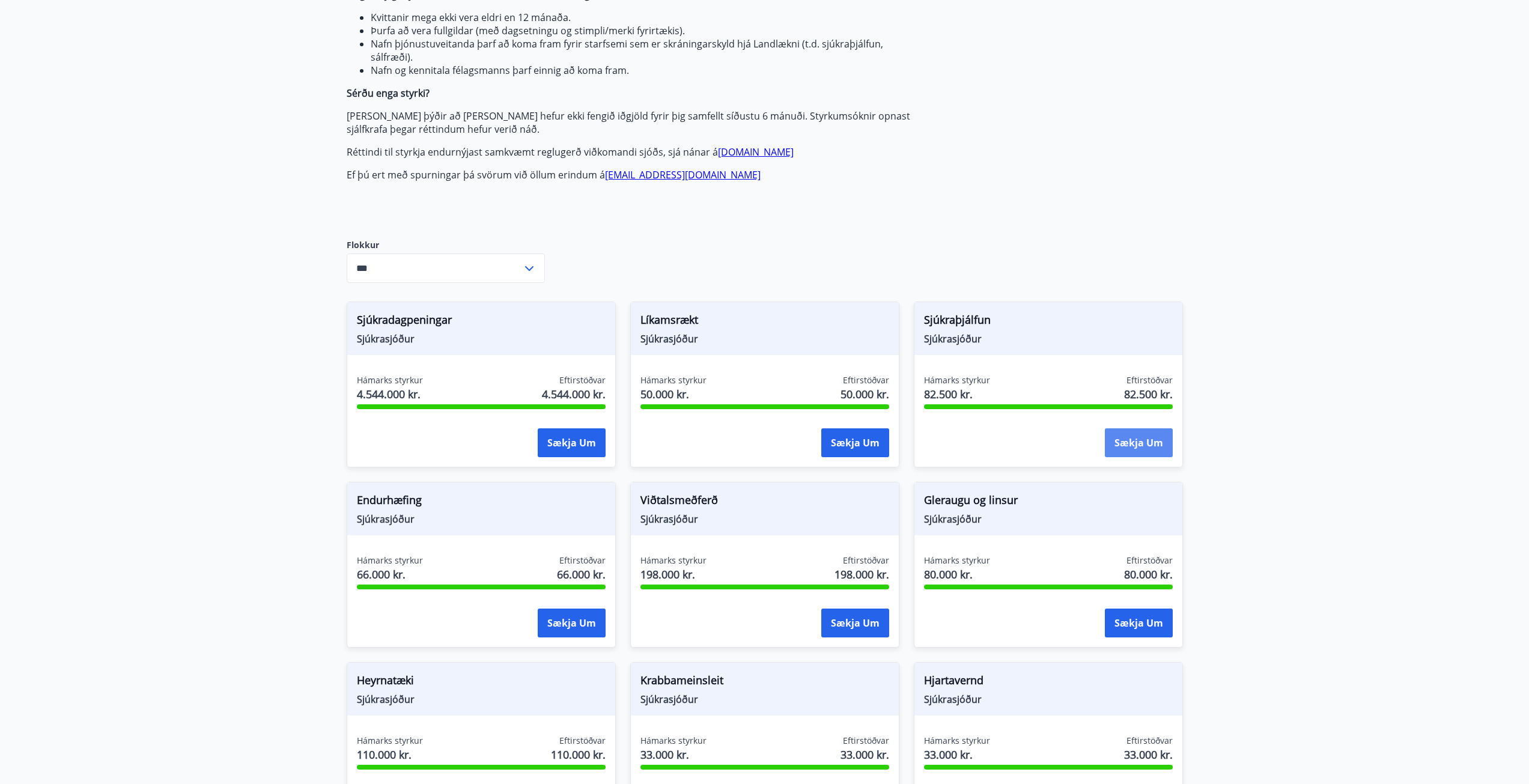
click at [1138, 444] on button "Sækja um" at bounding box center [1139, 443] width 68 height 29
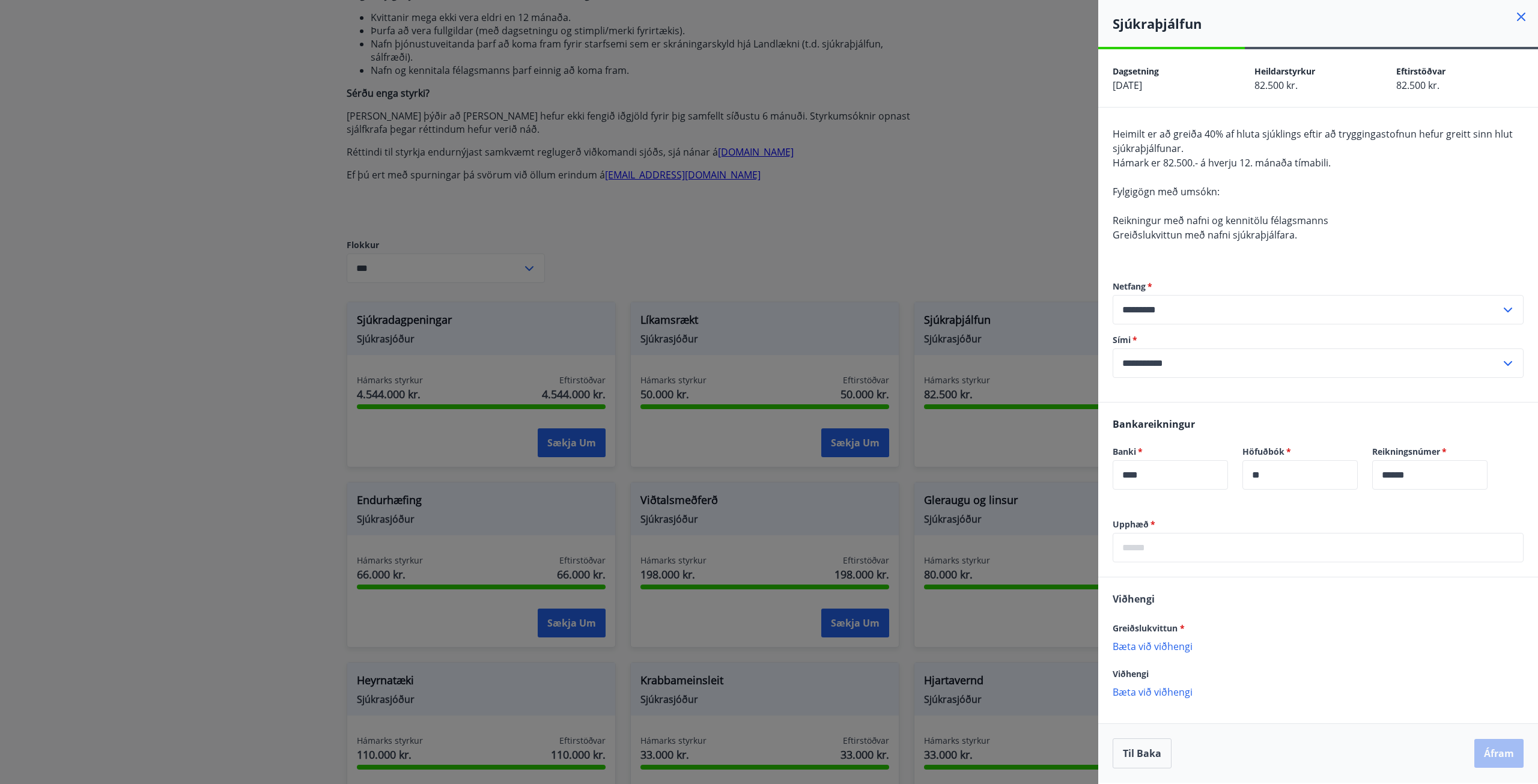
click at [1040, 183] on div at bounding box center [769, 392] width 1538 height 784
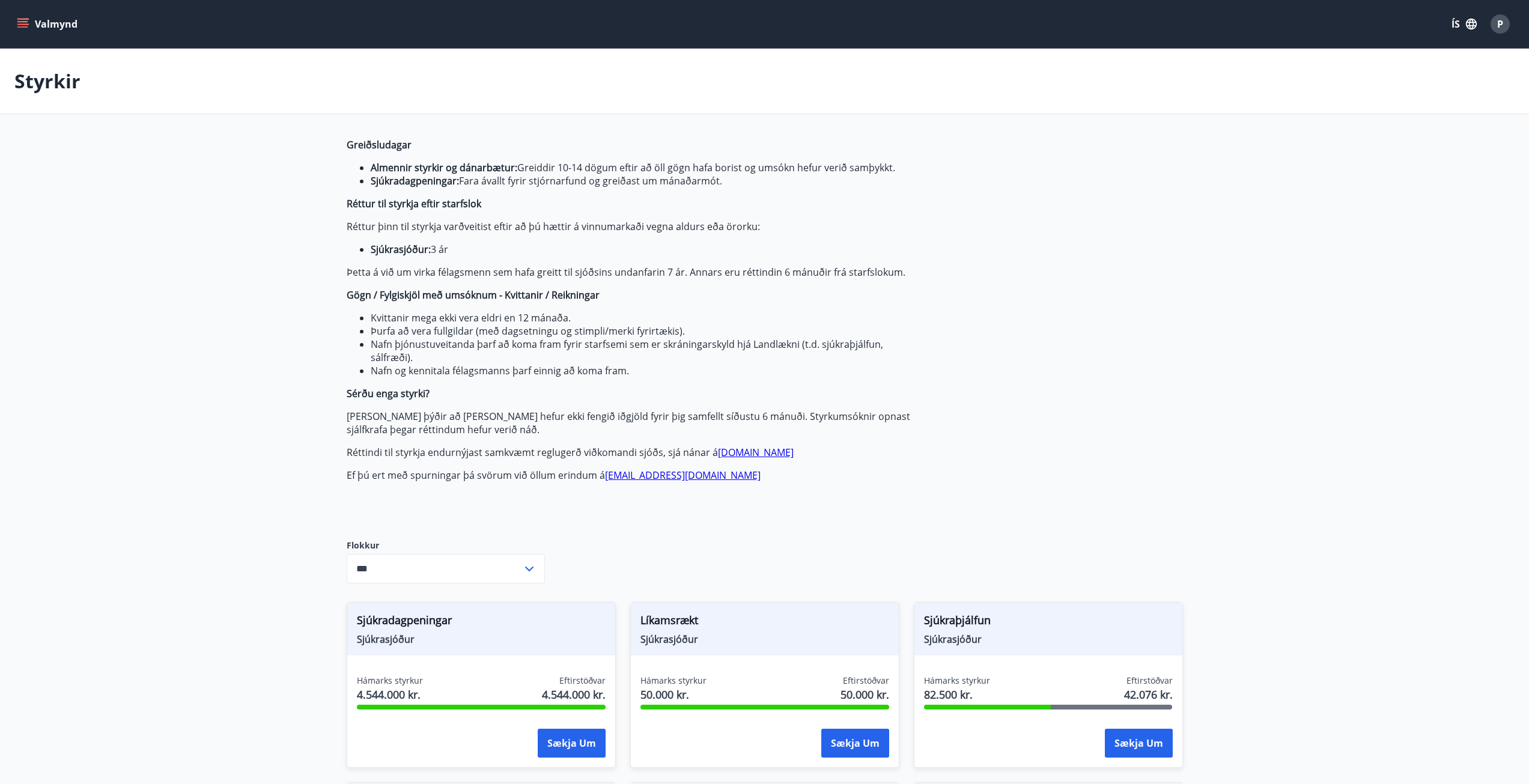
type input "***"
click at [12, 37] on div "Valmynd ÍS P" at bounding box center [764, 24] width 1529 height 48
click at [19, 30] on button "Valmynd" at bounding box center [48, 24] width 68 height 22
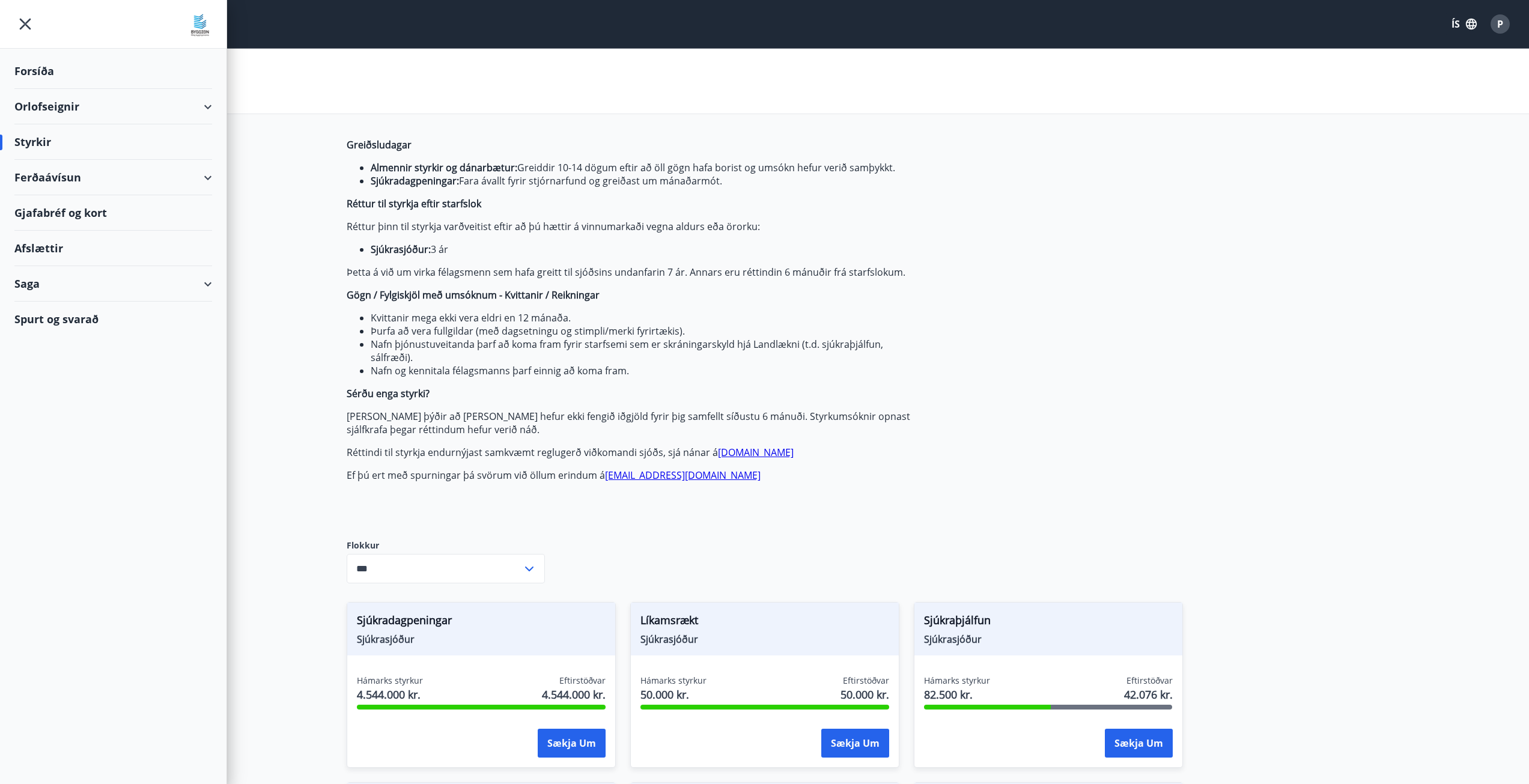
click at [38, 64] on div "Forsíða" at bounding box center [113, 71] width 198 height 35
